Goal: Task Accomplishment & Management: Manage account settings

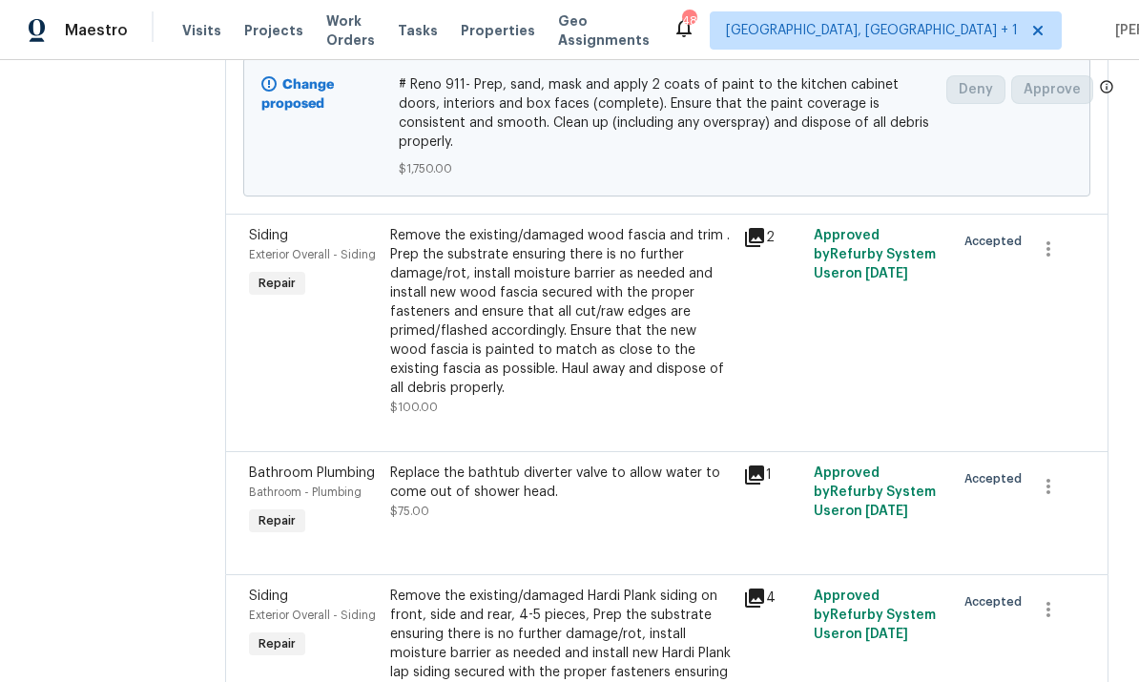
scroll to position [1136, 0]
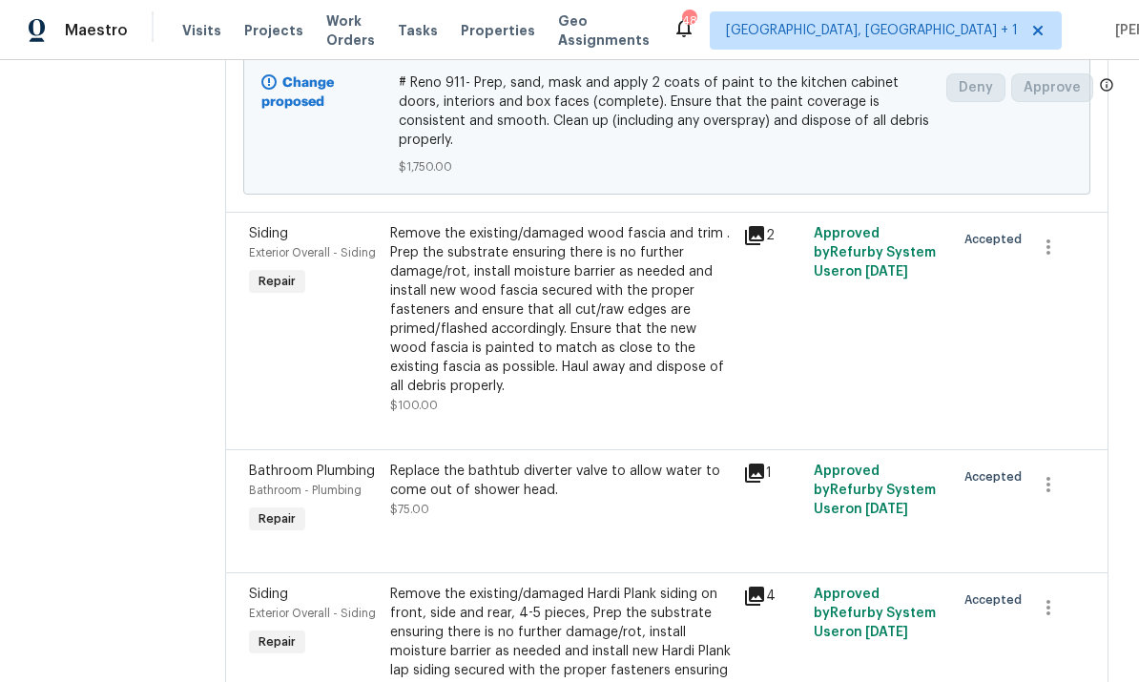
click at [510, 281] on div "Remove the existing/damaged wood fascia and trim . Prep the substrate ensuring …" at bounding box center [560, 310] width 341 height 172
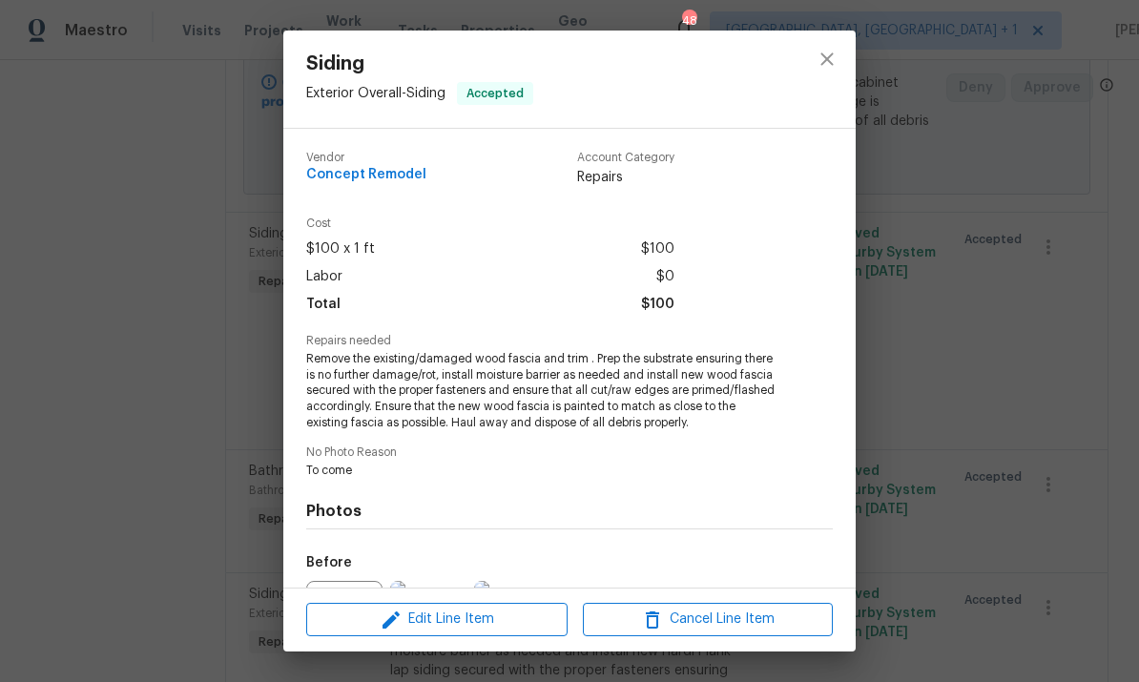
click at [1015, 361] on div "Siding Exterior Overall - Siding Accepted Vendor Concept Remodel Account Catego…" at bounding box center [569, 341] width 1139 height 682
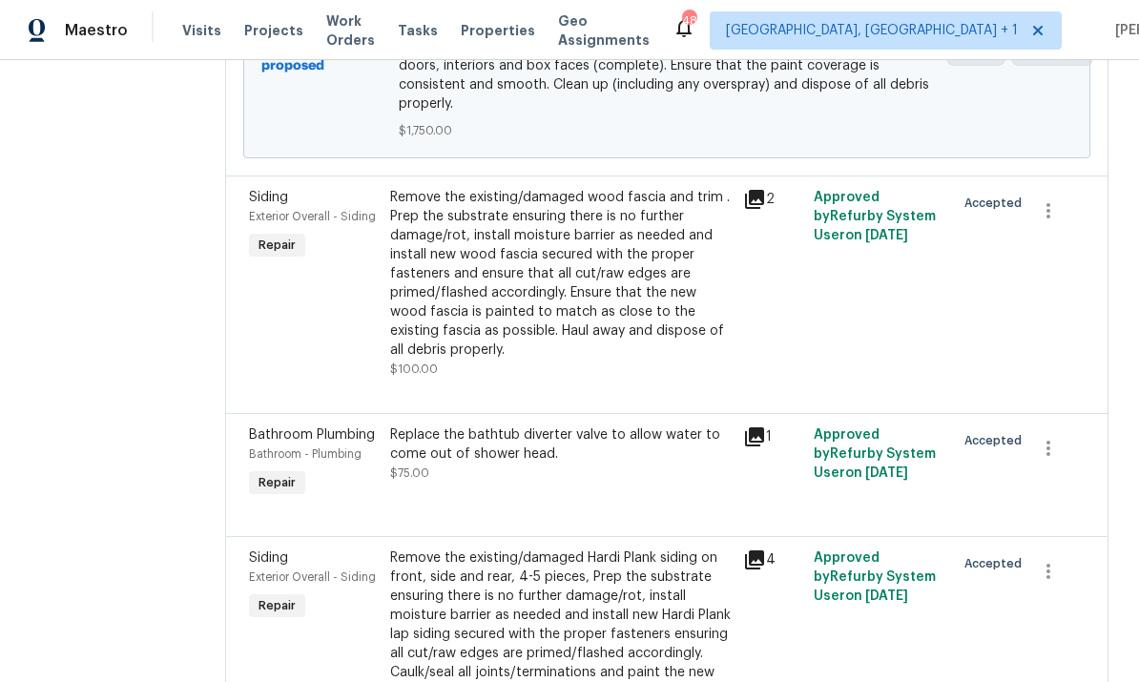
scroll to position [1170, 0]
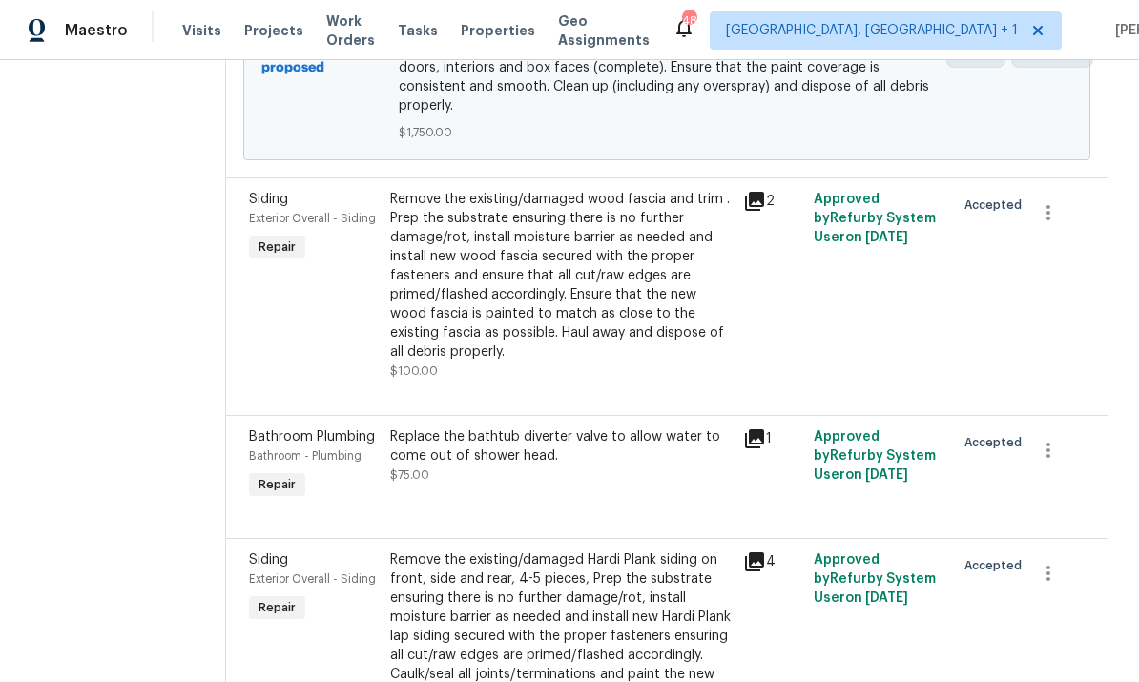
click at [529, 243] on div "Remove the existing/damaged wood fascia and trim . Prep the substrate ensuring …" at bounding box center [560, 276] width 341 height 172
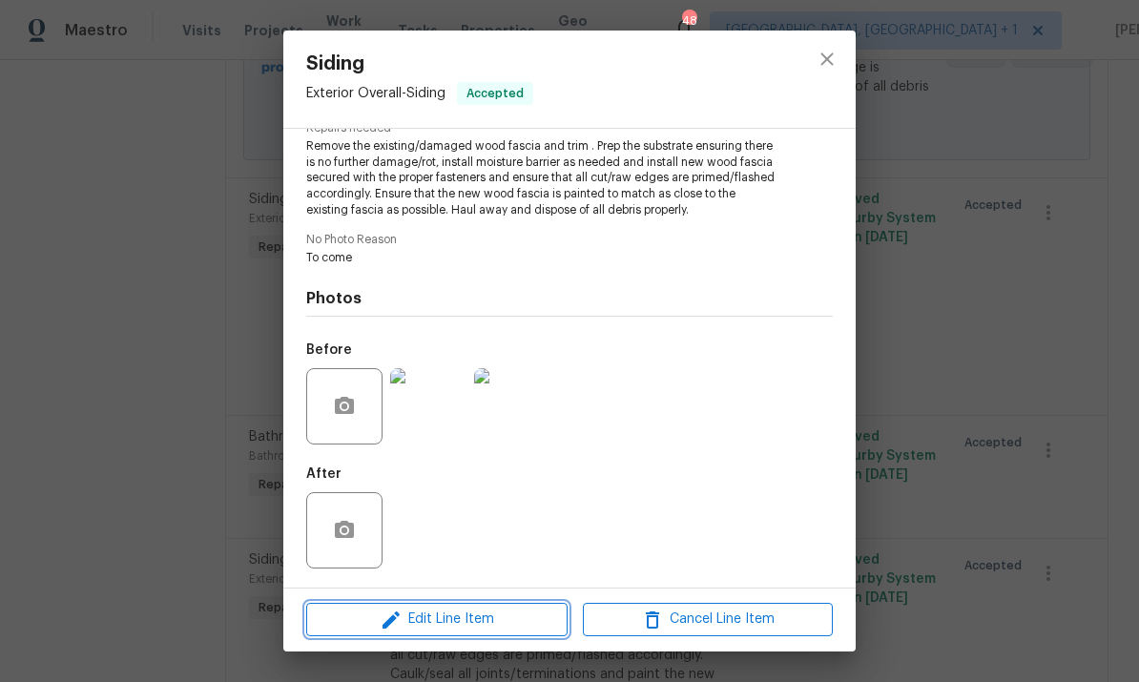
click at [478, 616] on span "Edit Line Item" at bounding box center [437, 620] width 250 height 24
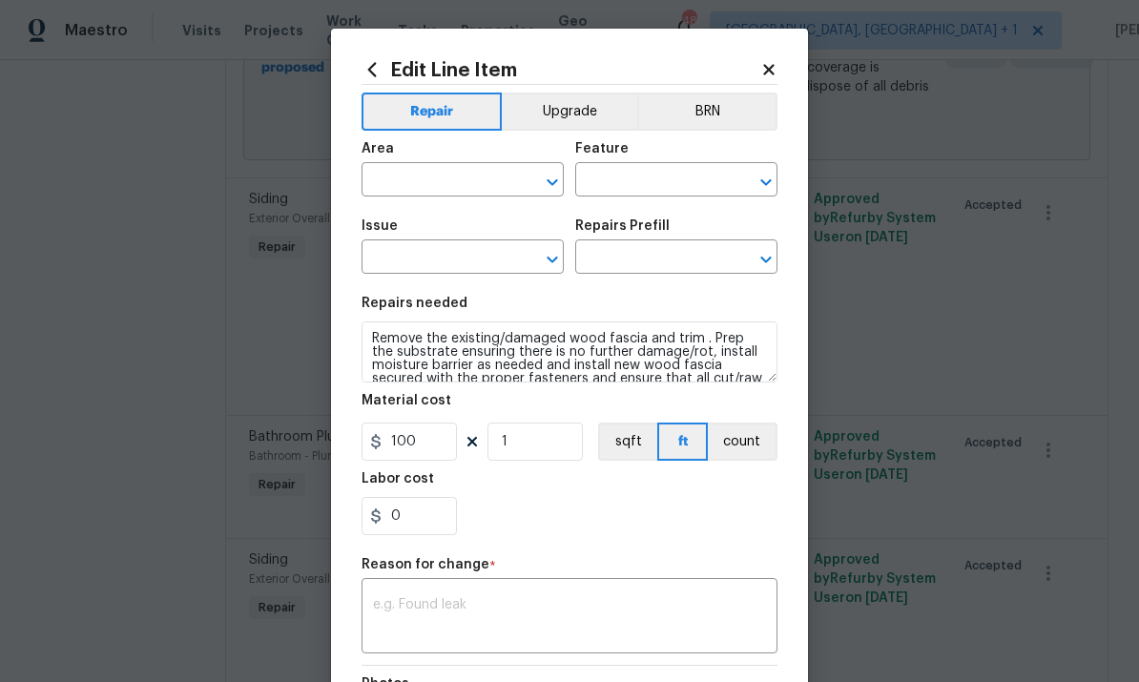
type input "Exterior Overall"
type input "Siding"
type input "Replace Wood Fascia $3.99"
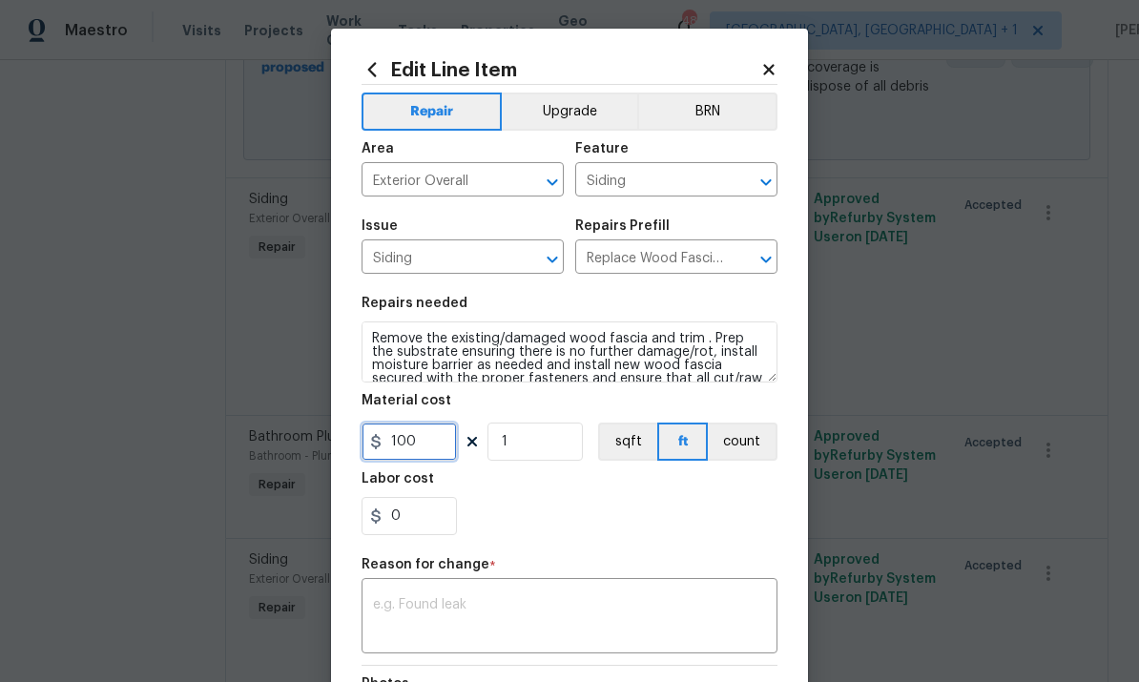
click at [441, 454] on input "100" at bounding box center [408, 442] width 95 height 38
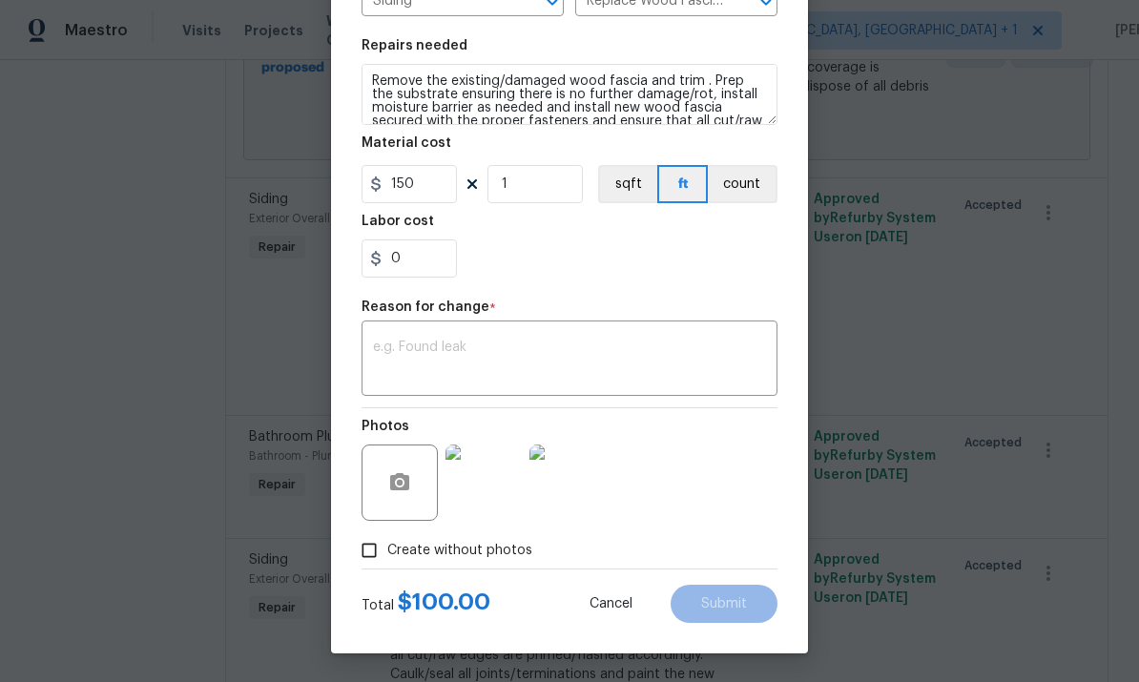
scroll to position [261, 0]
type input "150"
click at [423, 364] on textarea at bounding box center [569, 360] width 393 height 40
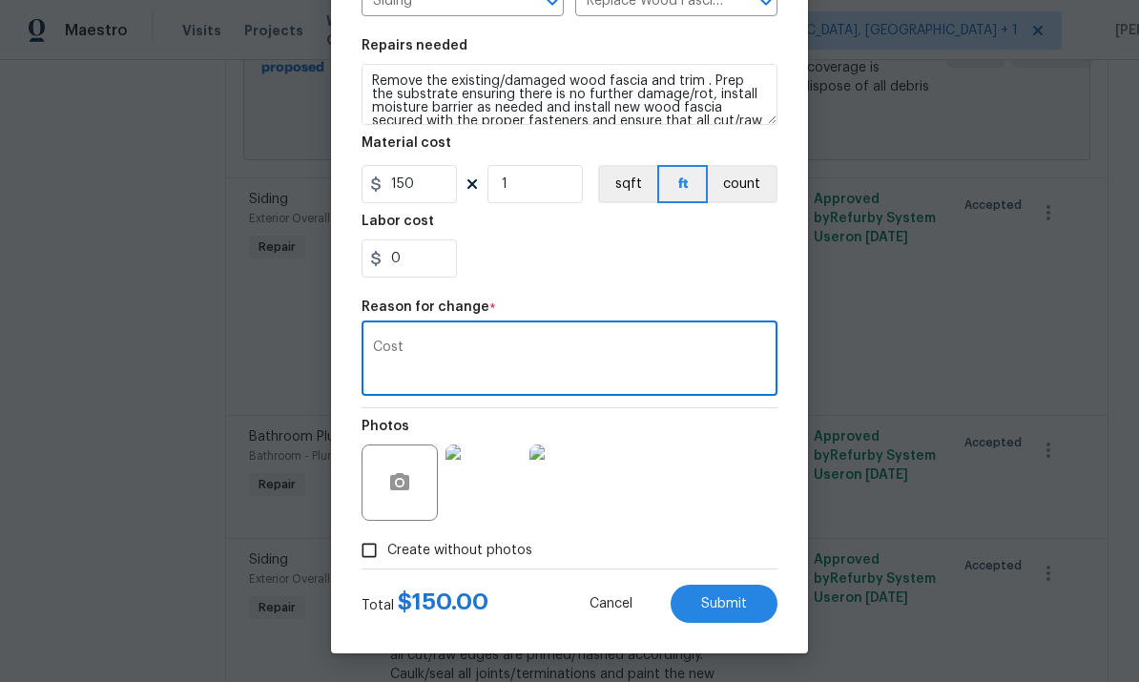
type textarea "Cost"
click at [730, 603] on span "Submit" at bounding box center [724, 604] width 46 height 14
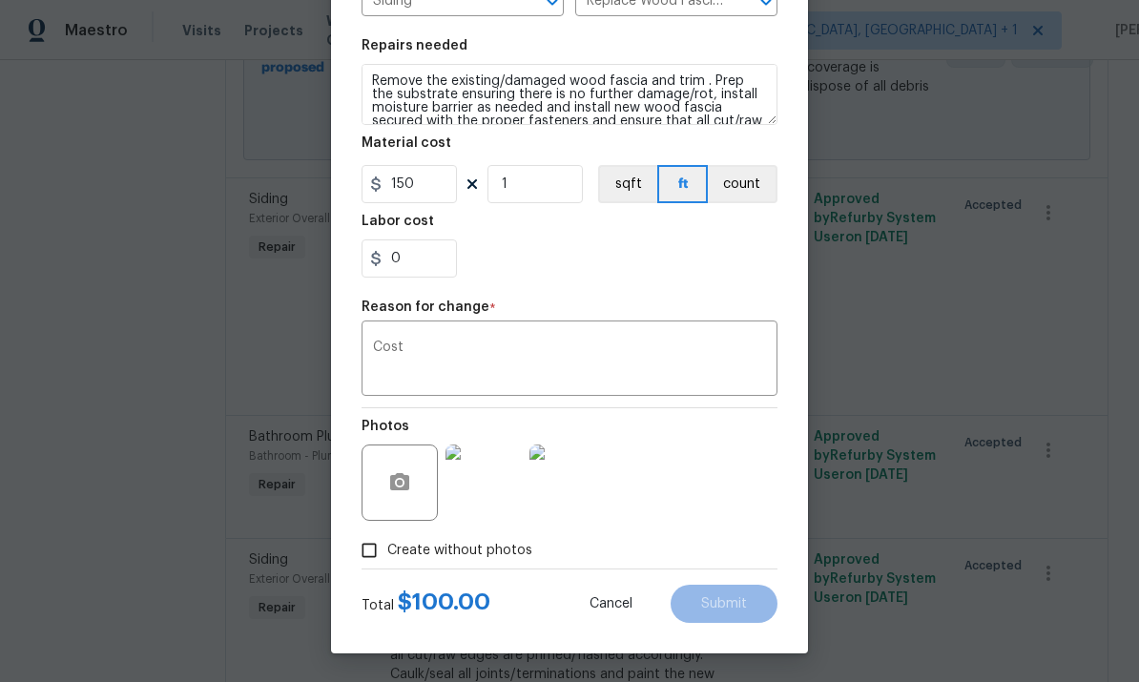
type input "100"
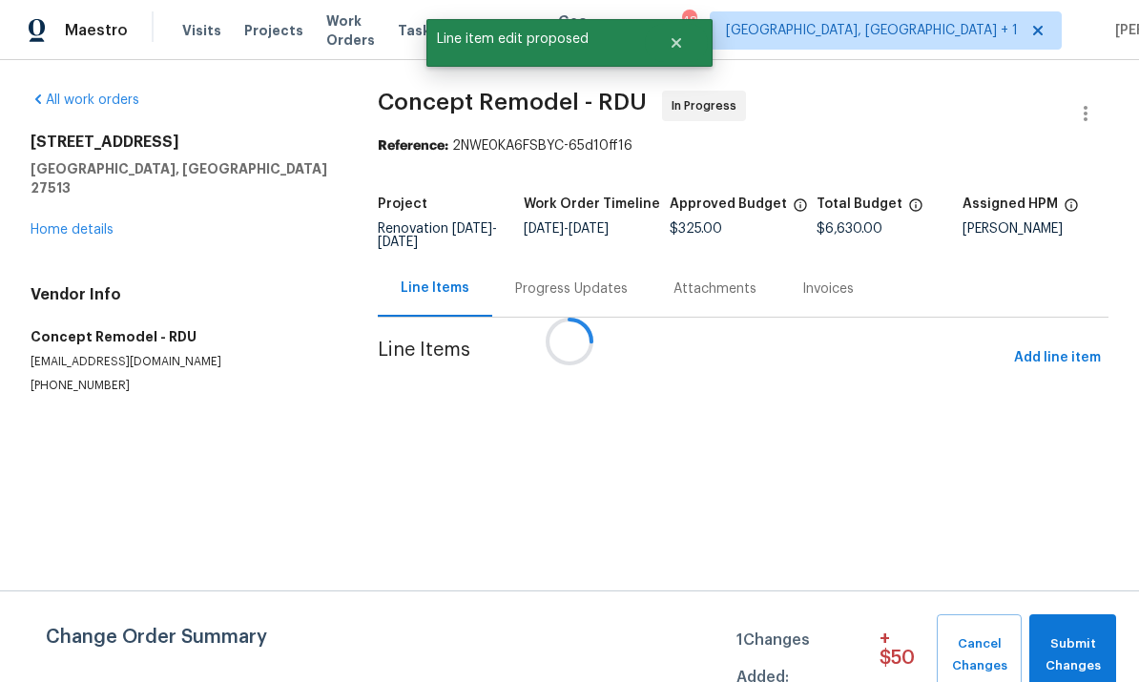
scroll to position [0, 0]
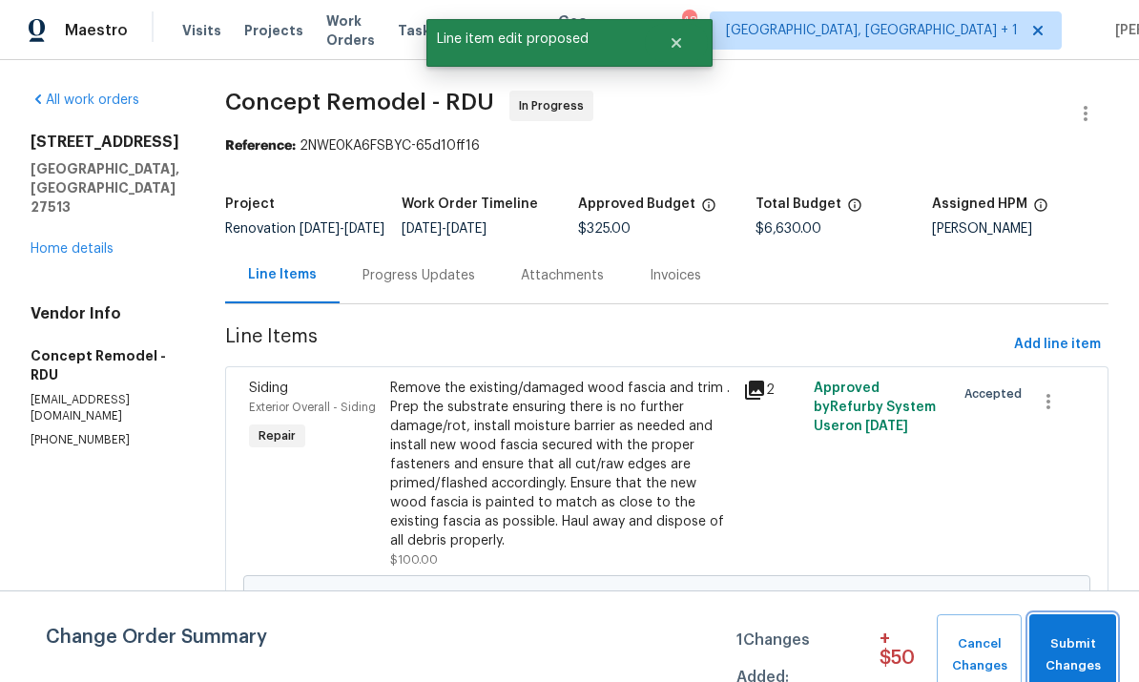
click at [1098, 650] on span "Submit Changes" at bounding box center [1073, 655] width 68 height 44
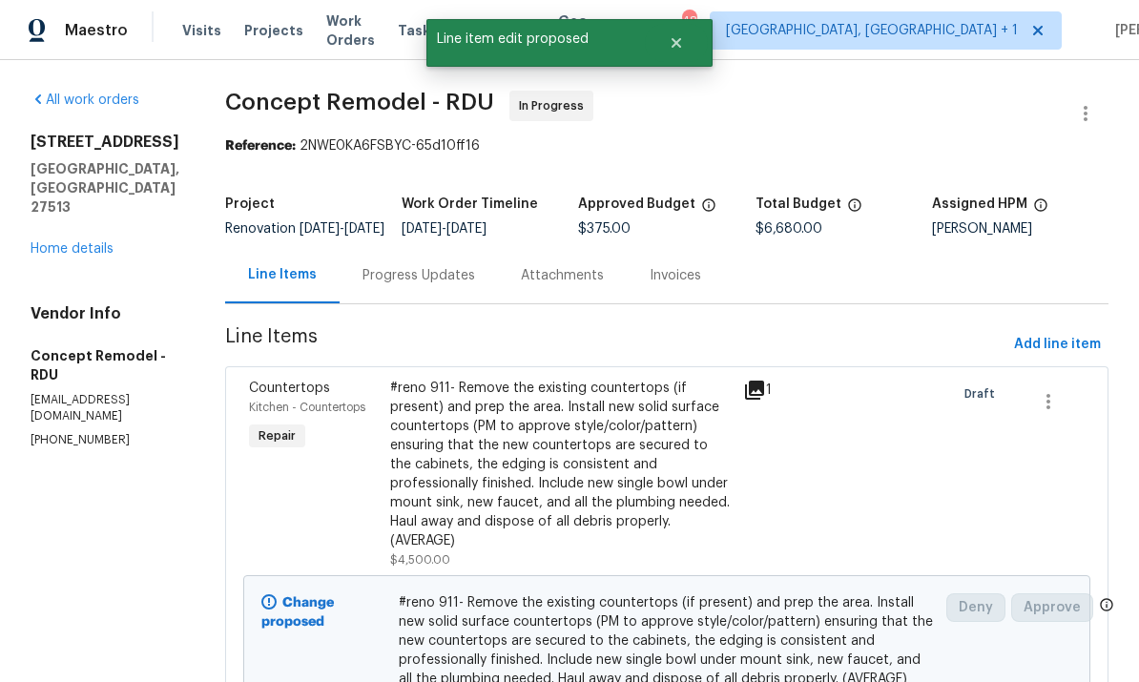
click at [79, 255] on link "Home details" at bounding box center [72, 248] width 83 height 13
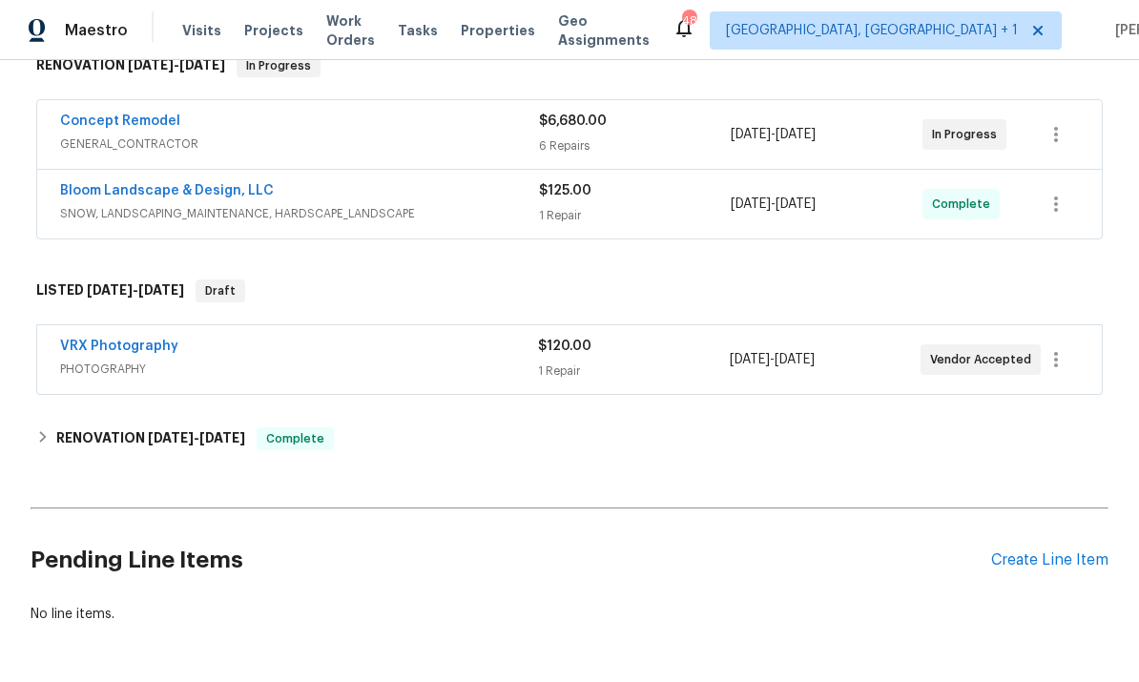
scroll to position [325, 0]
